Goal: Task Accomplishment & Management: Complete application form

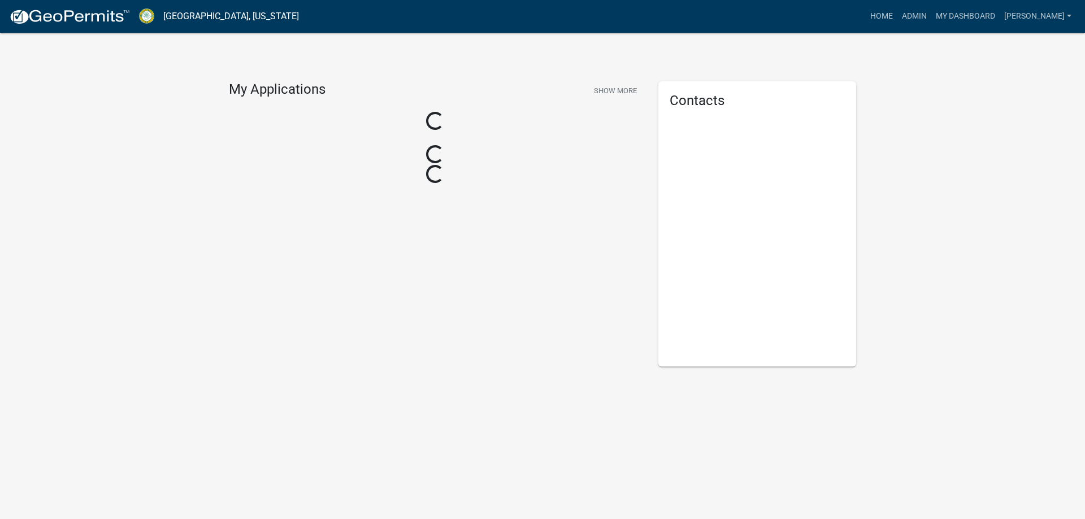
drag, startPoint x: 555, startPoint y: 92, endPoint x: 550, endPoint y: 89, distance: 6.1
click at [555, 90] on div "My Applications Show More" at bounding box center [435, 91] width 412 height 21
click at [485, 126] on div "Loading..." at bounding box center [435, 122] width 412 height 20
click at [304, 158] on div "Loading..." at bounding box center [435, 155] width 412 height 20
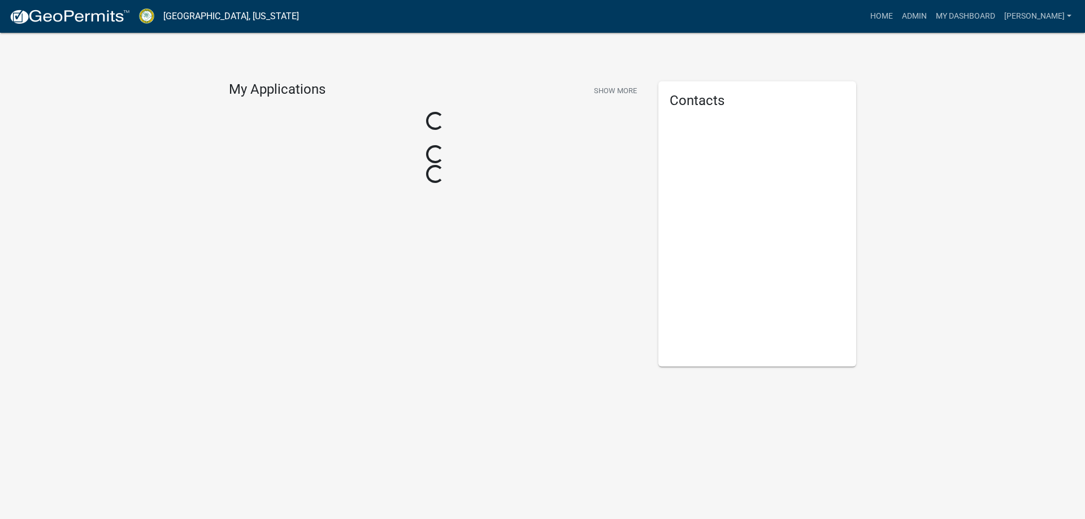
click at [398, 163] on div "Loading..." at bounding box center [435, 155] width 412 height 20
drag, startPoint x: 398, startPoint y: 163, endPoint x: 419, endPoint y: 151, distance: 23.8
click at [404, 162] on div "Loading..." at bounding box center [435, 155] width 412 height 20
click at [419, 151] on div "Loading..." at bounding box center [435, 155] width 412 height 20
click at [429, 150] on div "Loading..." at bounding box center [435, 153] width 25 height 25
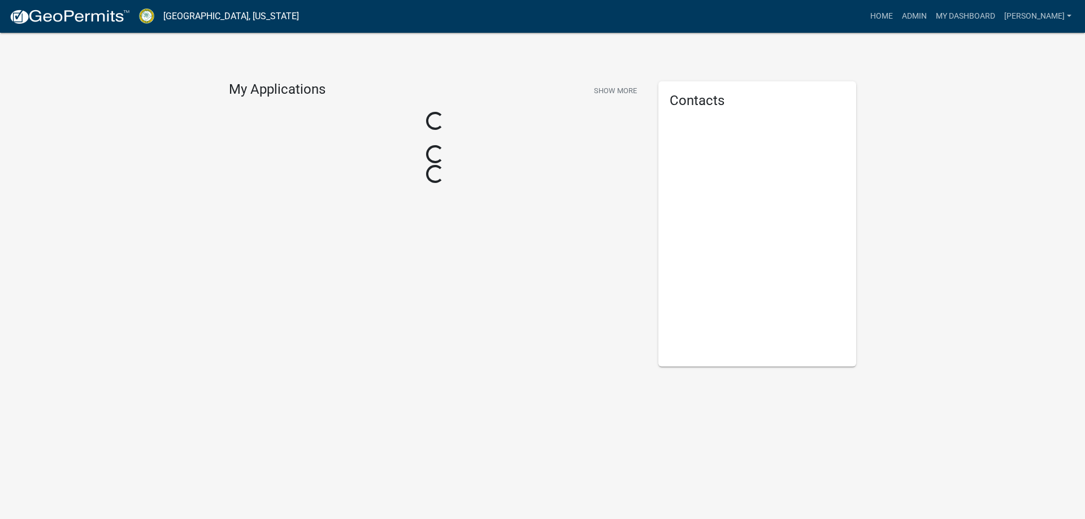
click at [430, 150] on div "Loading..." at bounding box center [435, 154] width 22 height 22
click at [430, 150] on div "Loading..." at bounding box center [435, 153] width 20 height 20
drag, startPoint x: 428, startPoint y: 149, endPoint x: 156, endPoint y: 2, distance: 309.3
click at [397, 137] on div "My Applications Show More Loading... Loading... Loading..." at bounding box center [434, 223] width 429 height 285
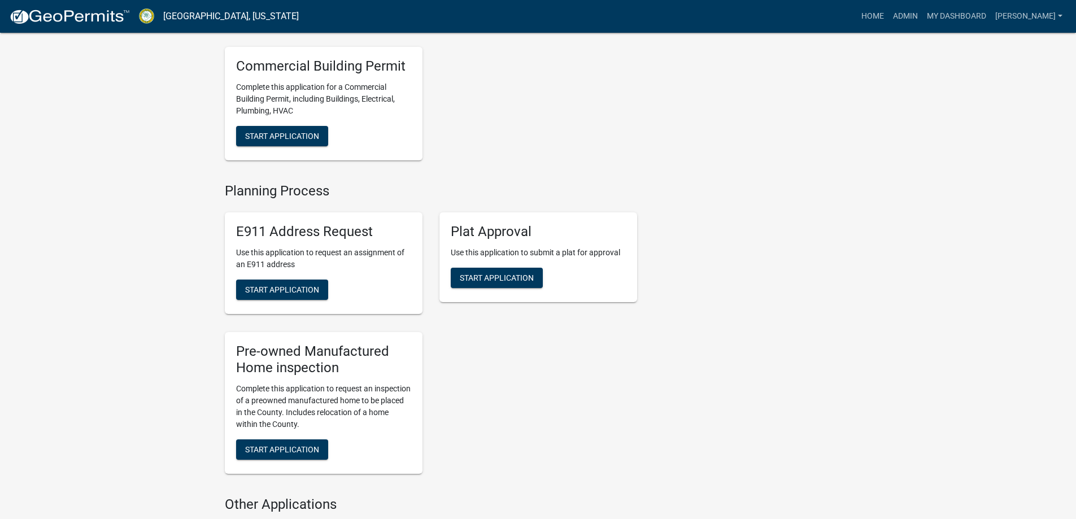
scroll to position [1356, 0]
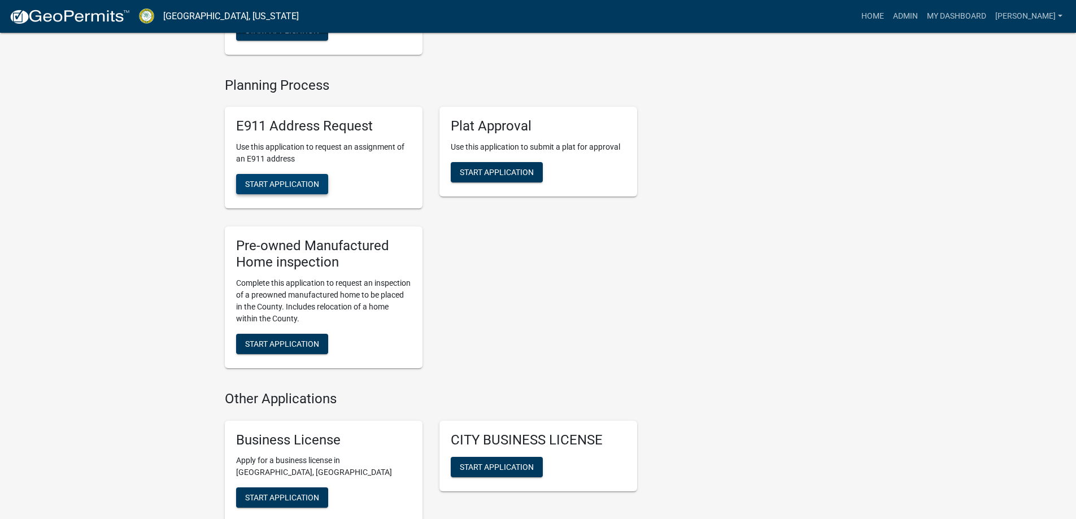
click at [295, 194] on button "Start Application" at bounding box center [282, 184] width 92 height 20
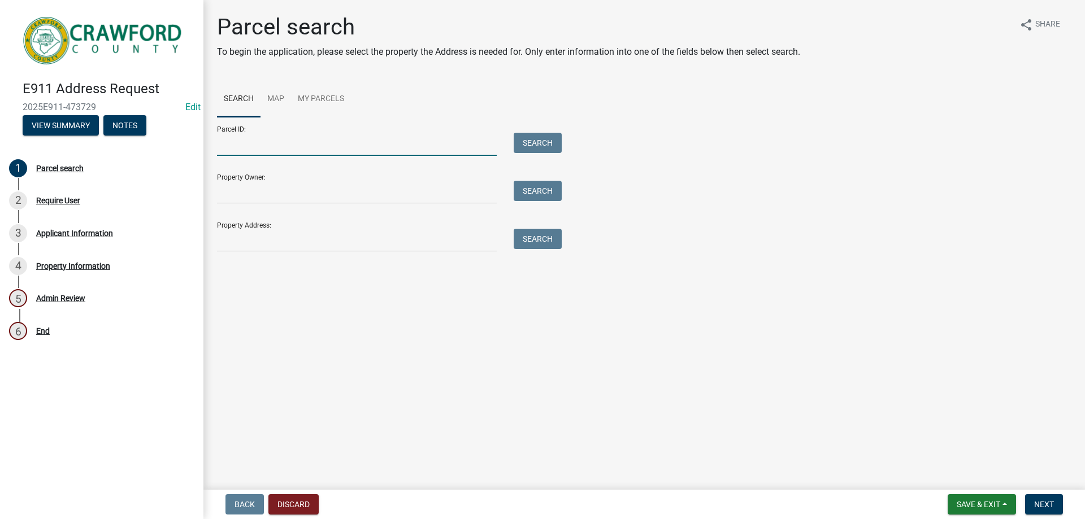
click at [245, 149] on input "Parcel ID:" at bounding box center [357, 144] width 280 height 23
click at [525, 136] on button "Search" at bounding box center [537, 143] width 48 height 20
click at [314, 145] on input "c085 022c" at bounding box center [357, 144] width 280 height 23
type input "c085 022"
